Goal: Task Accomplishment & Management: Manage account settings

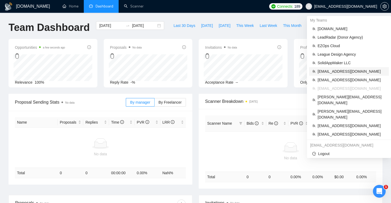
click at [341, 71] on span "[EMAIL_ADDRESS][DOMAIN_NAME]" at bounding box center [351, 71] width 68 height 6
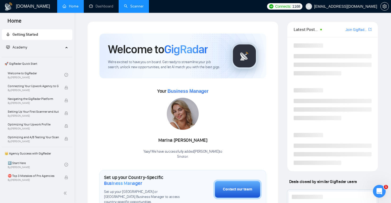
click at [127, 7] on link "Scanner" at bounding box center [134, 6] width 20 height 5
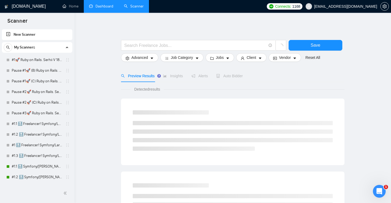
click at [98, 6] on link "Dashboard" at bounding box center [101, 6] width 24 height 5
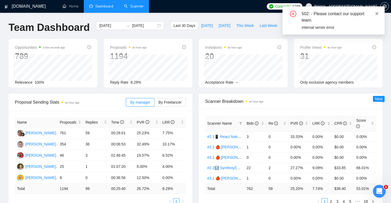
click at [378, 14] on icon "close" at bounding box center [376, 13] width 3 height 3
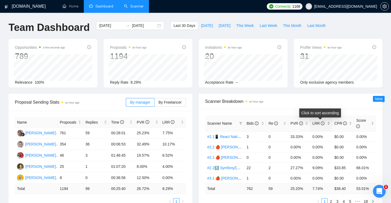
click at [330, 122] on div "LRR" at bounding box center [321, 123] width 18 height 6
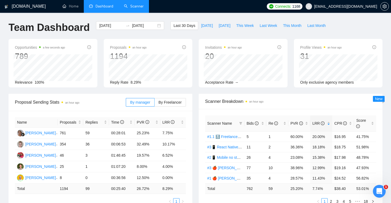
click at [291, 91] on div "Opportunities a few seconds ago 789 Relevance 100% Proposals an hour ago 1194 R…" at bounding box center [195, 66] width 380 height 55
click at [386, 5] on icon "setting" at bounding box center [384, 6] width 4 height 4
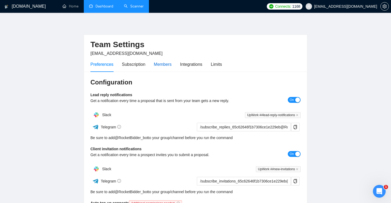
click at [166, 64] on div "Members" at bounding box center [163, 64] width 18 height 7
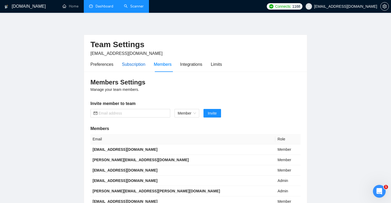
click at [134, 64] on div "Subscription" at bounding box center [133, 64] width 23 height 7
